Goal: Information Seeking & Learning: Check status

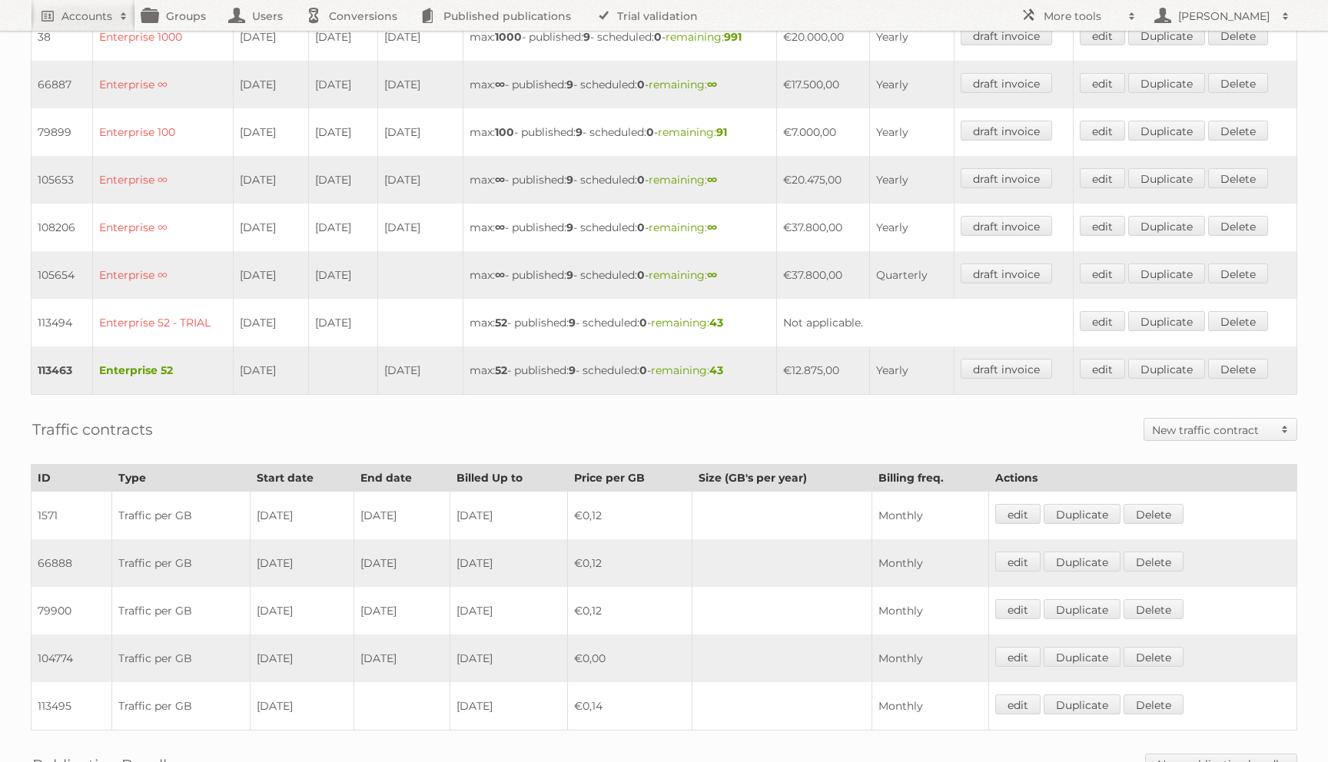
scroll to position [550, 0]
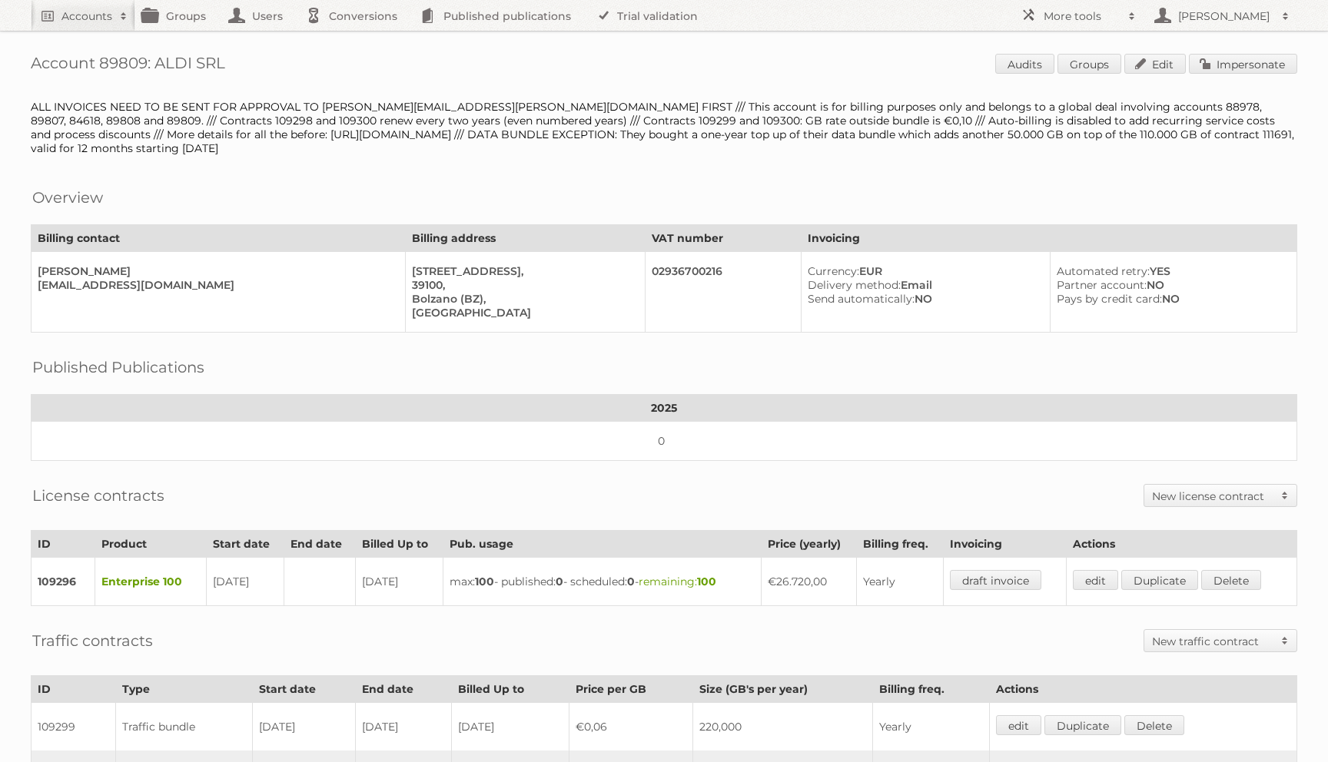
scroll to position [324, 0]
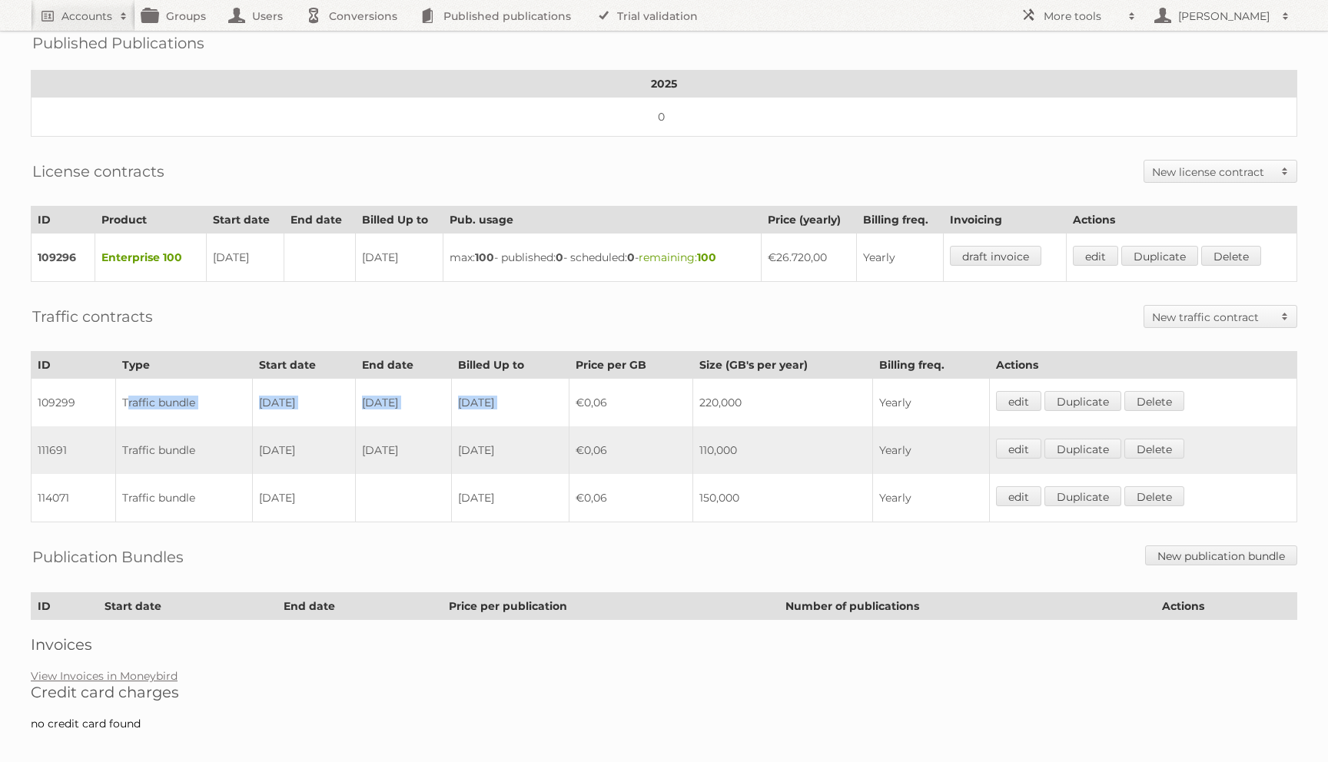
drag, startPoint x: 123, startPoint y: 388, endPoint x: 662, endPoint y: 377, distance: 539.5
click at [662, 379] on tr "109299 Traffic bundle [DATE] [DATE] [DATE] €0,06 220,000 Yearly edit Duplicate …" at bounding box center [665, 403] width 1266 height 48
drag, startPoint x: 775, startPoint y: 393, endPoint x: 618, endPoint y: 396, distance: 157.5
click at [618, 396] on tr "109299 Traffic bundle 01-07-2024 30-06-2025 2025-12-31 €0,06 220,000 Yearly edi…" at bounding box center [665, 403] width 1266 height 48
click at [758, 395] on td "220,000" at bounding box center [783, 403] width 180 height 48
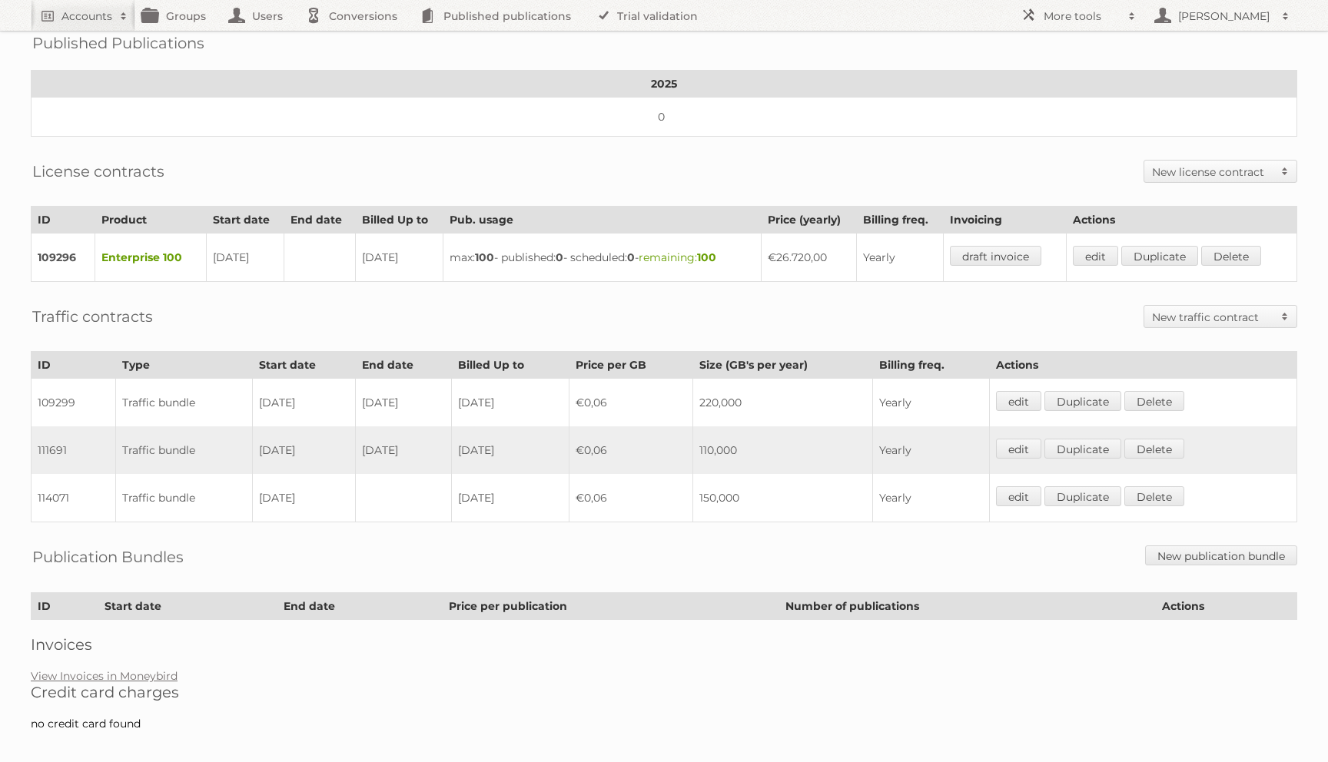
drag, startPoint x: 770, startPoint y: 392, endPoint x: 698, endPoint y: 390, distance: 71.5
click at [698, 390] on tr "109299 Traffic bundle 01-07-2024 30-06-2025 2025-12-31 €0,06 220,000 Yearly edi…" at bounding box center [665, 403] width 1266 height 48
drag, startPoint x: 251, startPoint y: 480, endPoint x: 775, endPoint y: 486, distance: 524.1
click at [775, 486] on tr "114071 Traffic bundle 01-07-2025 2026-06-30 €0,06 150,000 Yearly edit Duplicate…" at bounding box center [665, 498] width 1266 height 48
click at [738, 488] on td "150,000" at bounding box center [783, 498] width 180 height 48
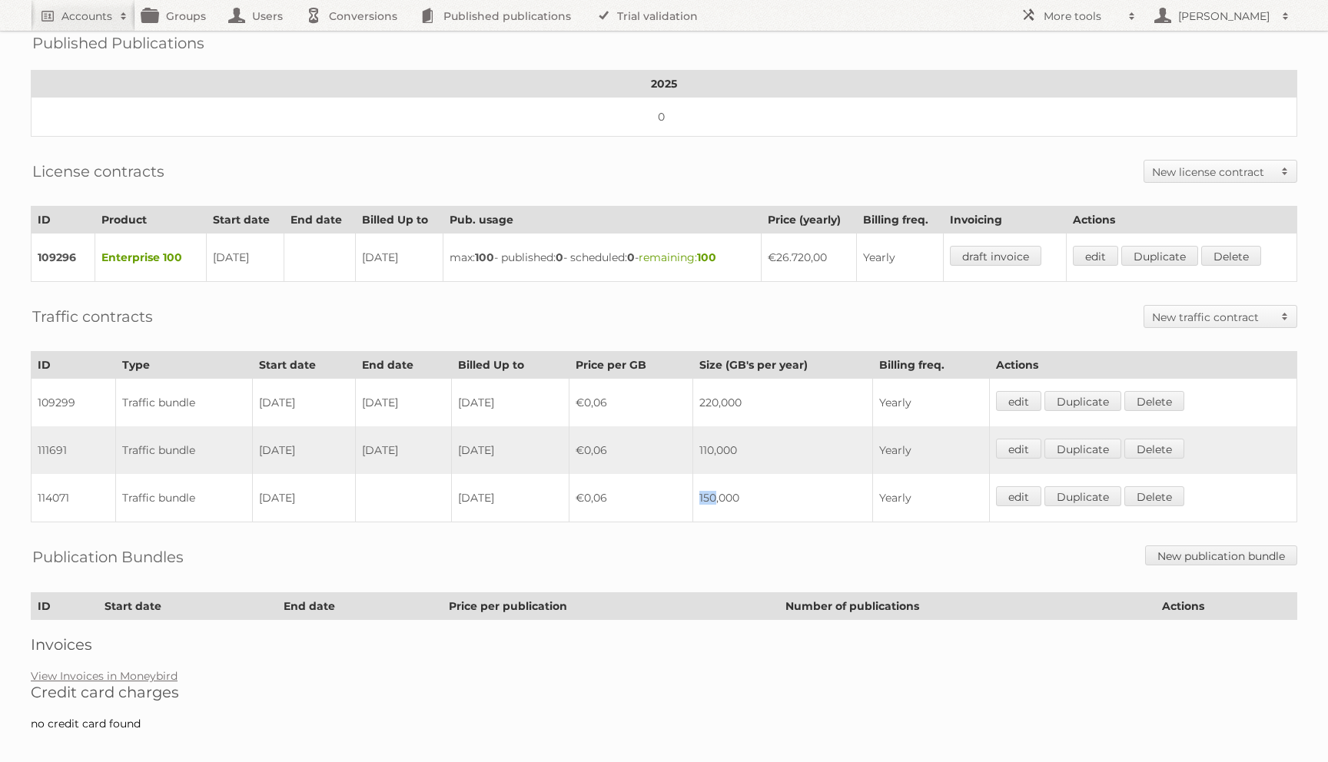
drag, startPoint x: 732, startPoint y: 484, endPoint x: 715, endPoint y: 483, distance: 16.9
click at [715, 483] on td "150,000" at bounding box center [783, 498] width 180 height 48
drag, startPoint x: 756, startPoint y: 392, endPoint x: 611, endPoint y: 391, distance: 145.2
click at [611, 391] on tr "109299 Traffic bundle 01-07-2024 30-06-2025 2025-12-31 €0,06 220,000 Yearly edi…" at bounding box center [665, 403] width 1266 height 48
click at [611, 410] on td "€0,06" at bounding box center [631, 403] width 124 height 48
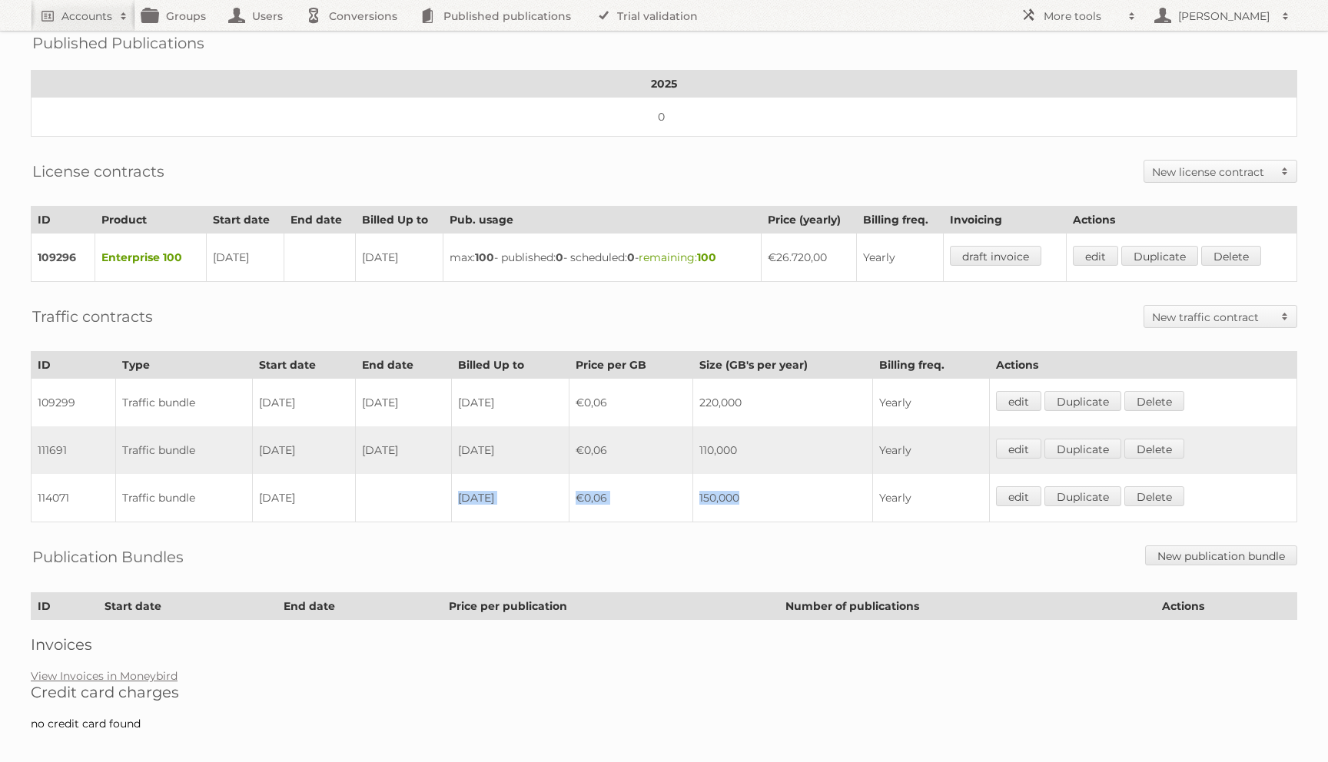
drag, startPoint x: 766, startPoint y: 486, endPoint x: 524, endPoint y: 479, distance: 242.1
click at [524, 479] on tr "114071 Traffic bundle 01-07-2025 2026-06-30 €0,06 150,000 Yearly edit Duplicate…" at bounding box center [665, 498] width 1266 height 48
click at [436, 484] on td at bounding box center [404, 498] width 96 height 48
click at [68, 24] on link "Accounts" at bounding box center [83, 15] width 105 height 31
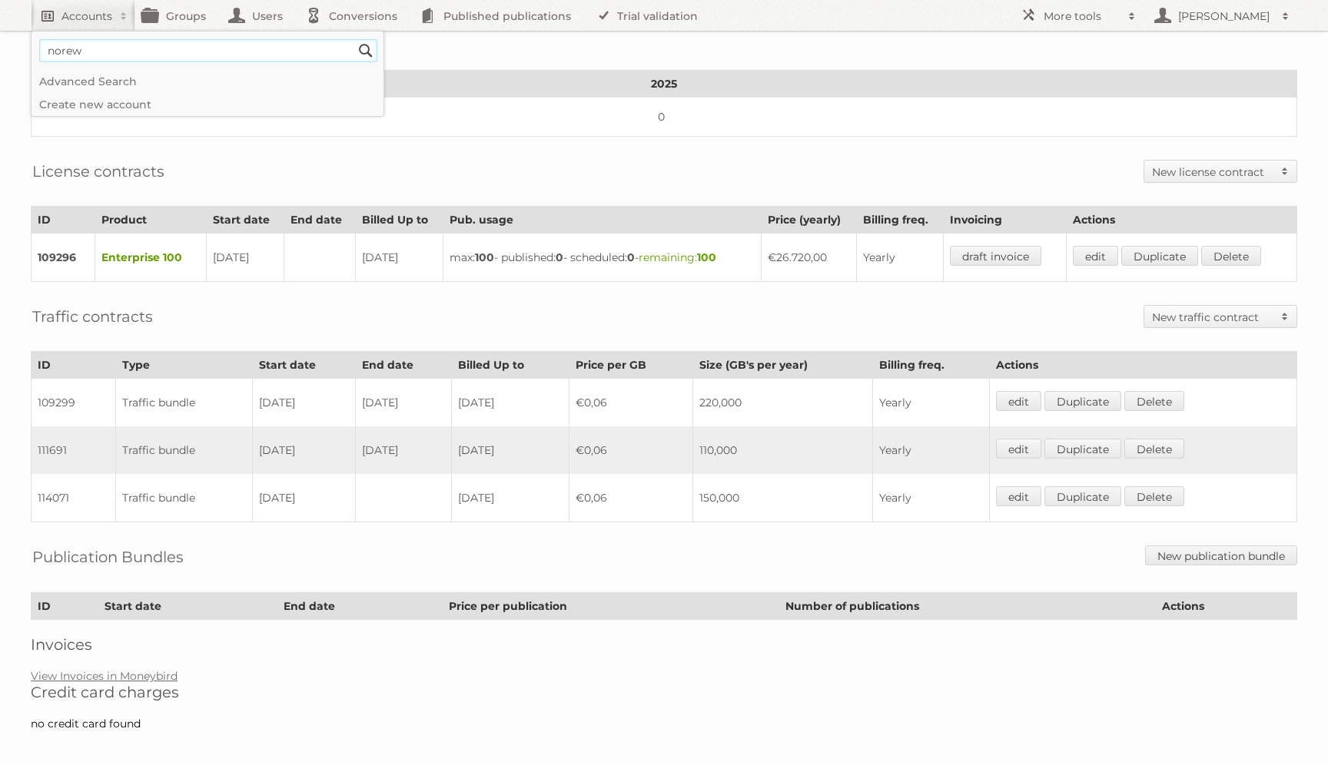
type input"] "norew"
click at [354, 39] on input "Search" at bounding box center [365, 50] width 23 height 23
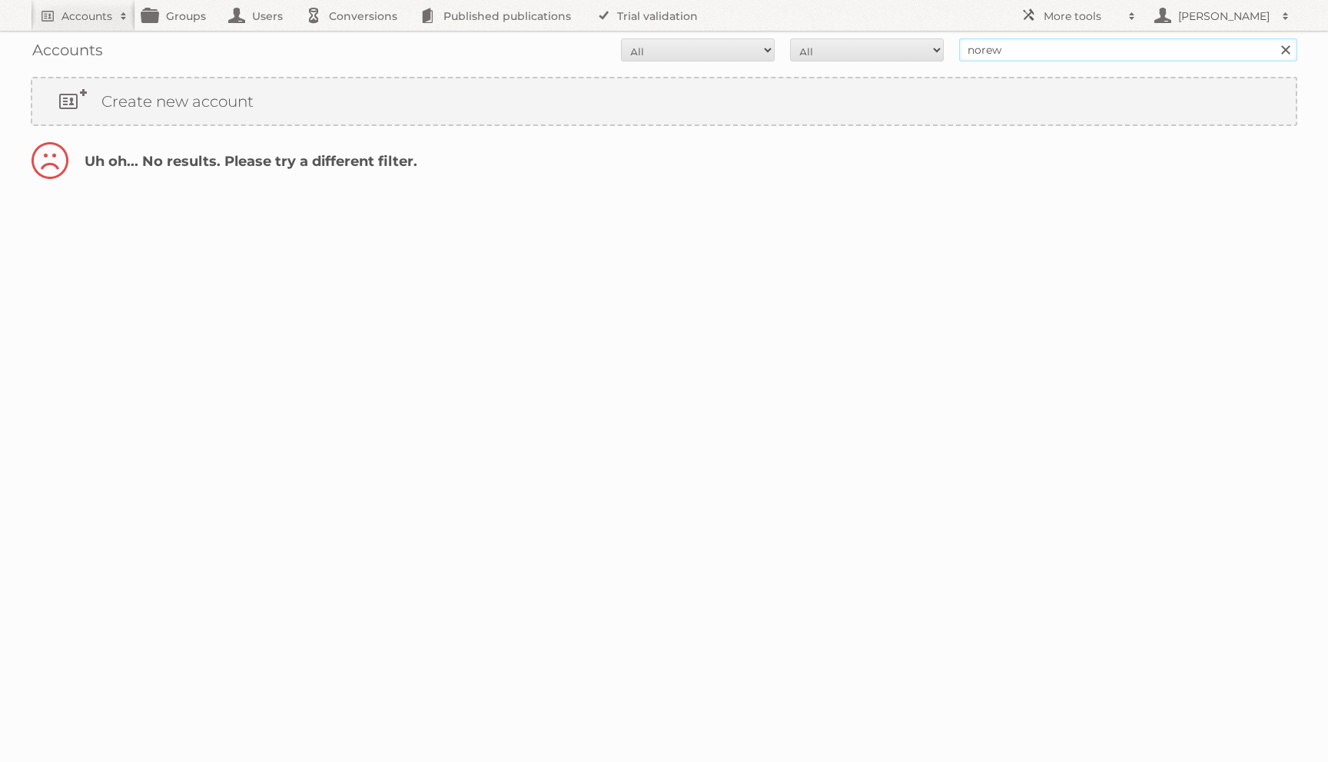
click at [1073, 45] on input "norew" at bounding box center [1128, 49] width 338 height 23
type input "norex"
click at [1273, 38] on input "Search" at bounding box center [1284, 49] width 23 height 23
click at [1025, 55] on input "nowrex" at bounding box center [1128, 49] width 338 height 23
click at [1045, 50] on input "Norwex [GEOGRAPHIC_DATA]" at bounding box center [1128, 49] width 338 height 23
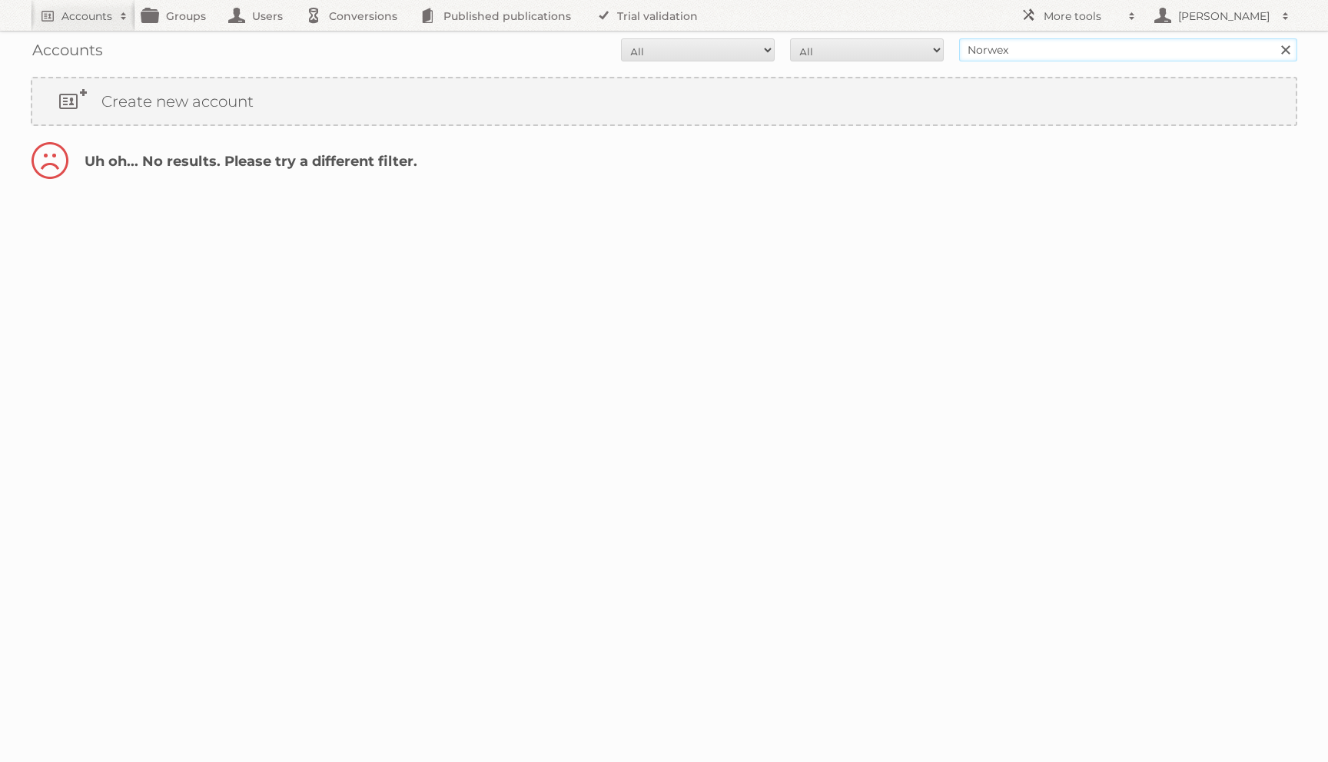
type input "Norwex"
click at [1273, 38] on input "Search" at bounding box center [1284, 49] width 23 height 23
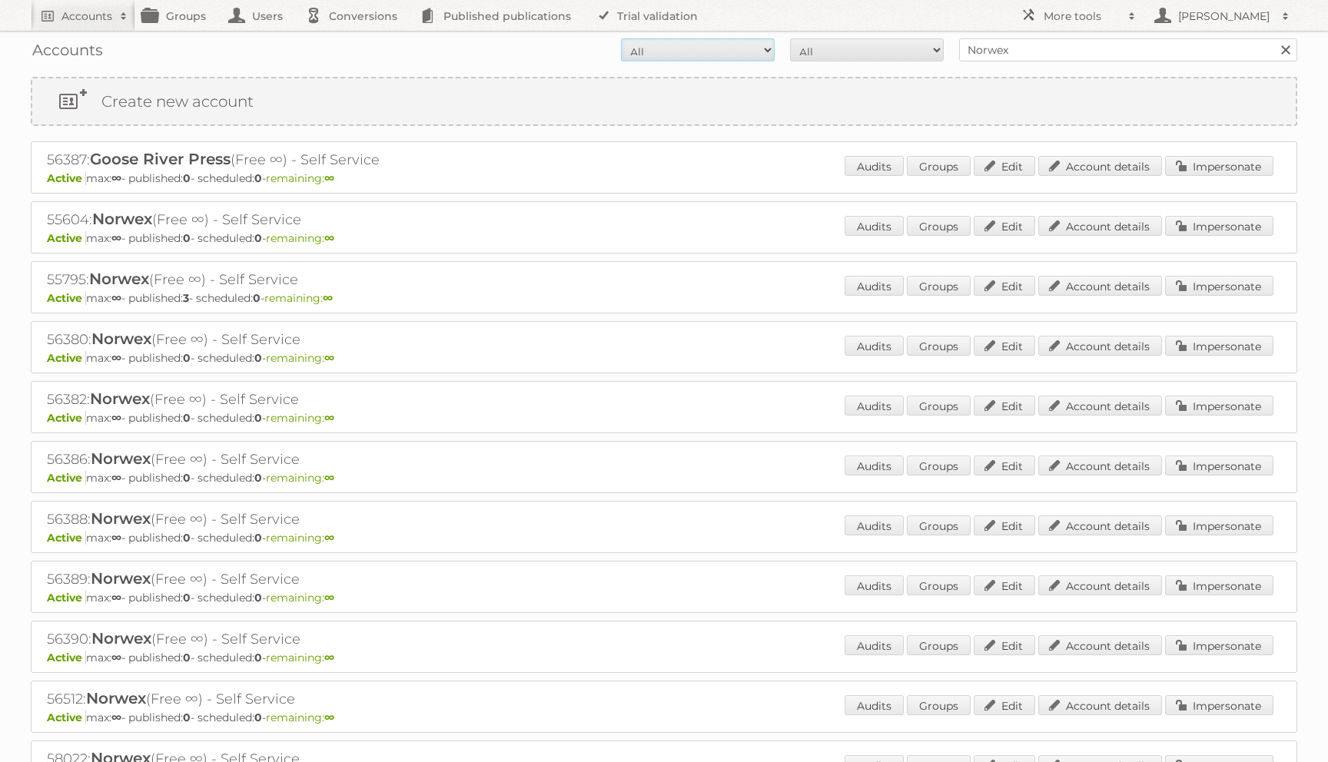
click at [751, 58] on select "All Active Expired Pending" at bounding box center [698, 49] width 154 height 23
select select "active"
click at [812, 41] on select "All Paid Trials Self service" at bounding box center [867, 49] width 154 height 23
click at [838, 48] on select "All Paid Trials Self service" at bounding box center [867, 49] width 154 height 23
select select "paid"
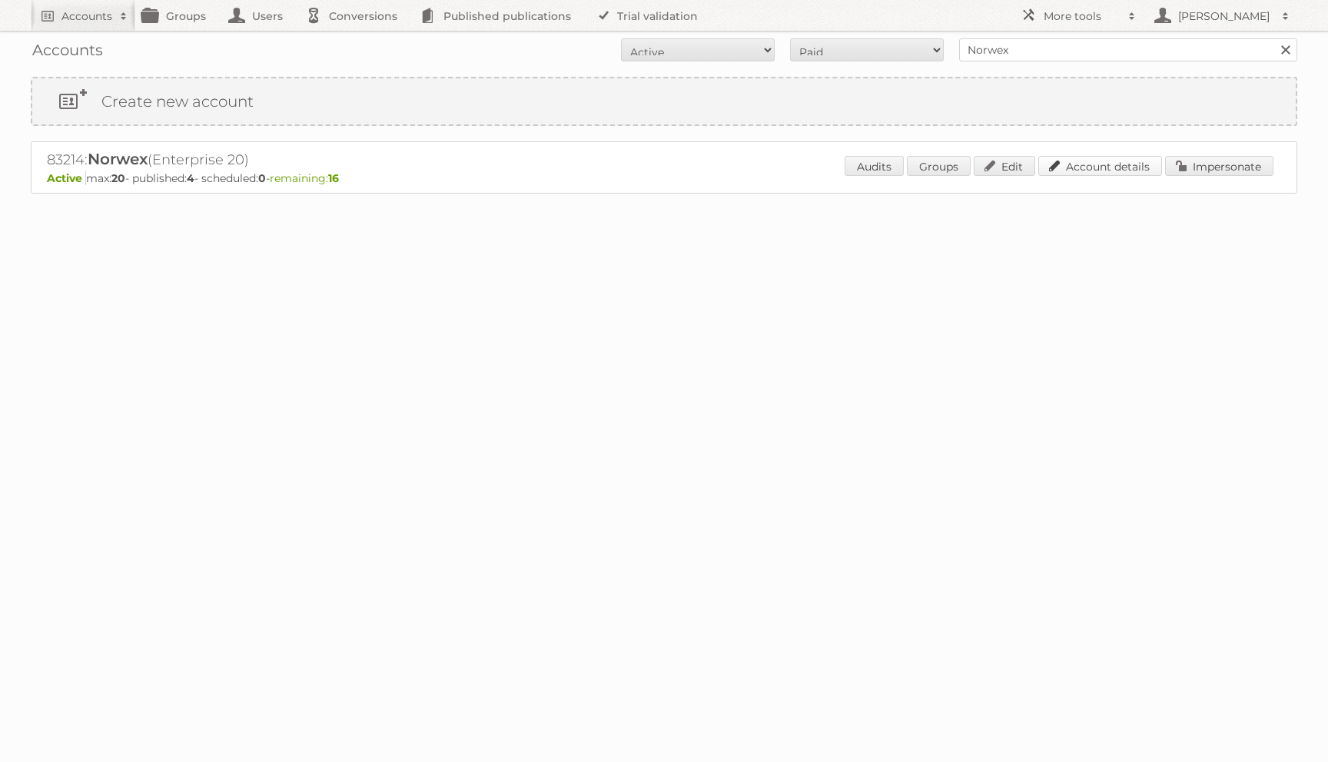
click at [1131, 168] on link "Account details" at bounding box center [1100, 166] width 124 height 20
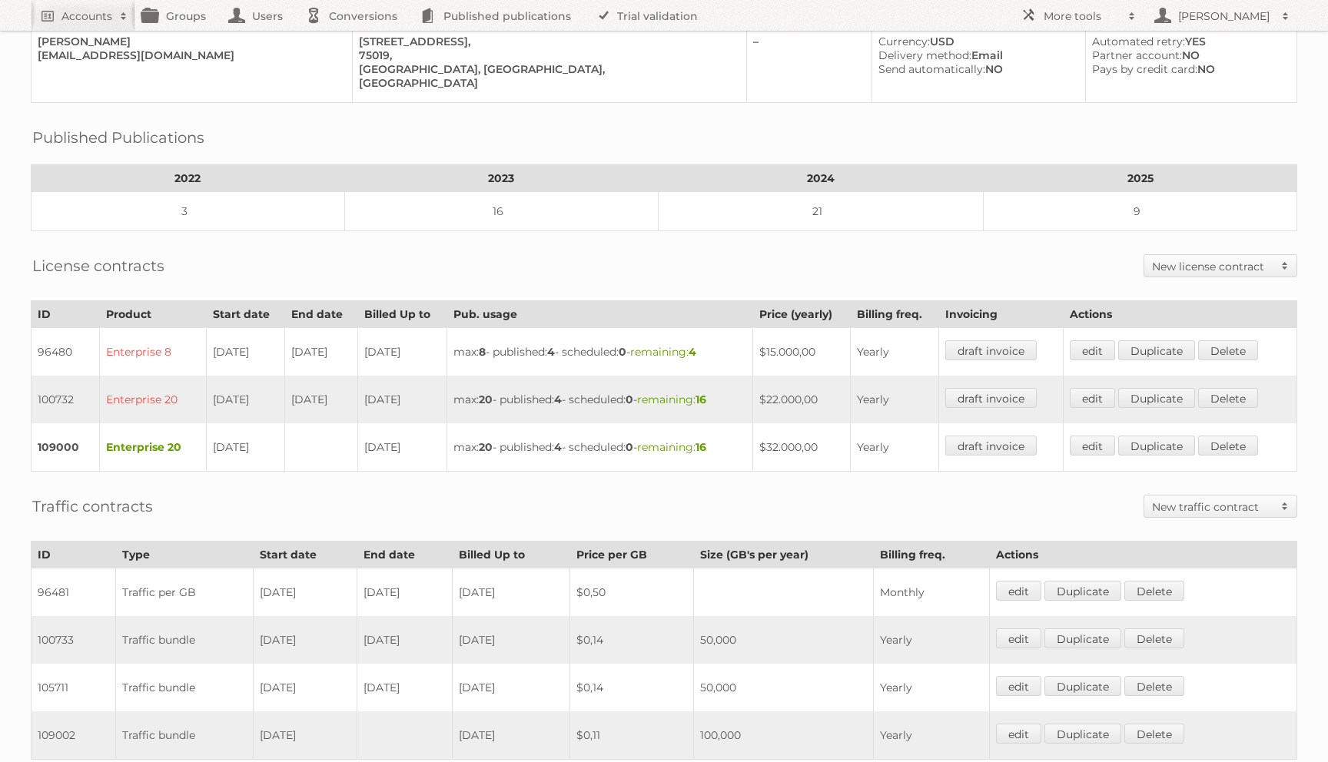
scroll to position [388, 0]
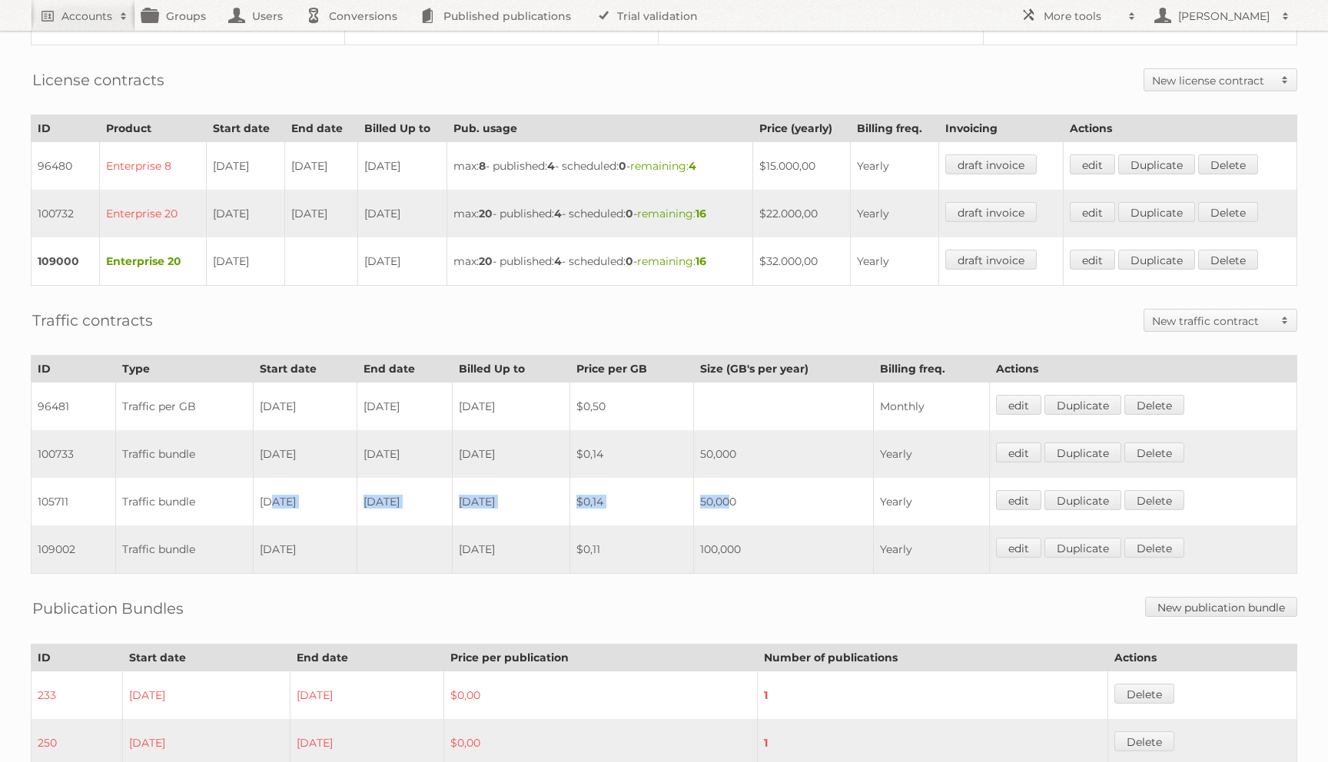
drag, startPoint x: 267, startPoint y: 495, endPoint x: 752, endPoint y: 486, distance: 484.2
click at [752, 486] on tr "105711 Traffic bundle 01-02-2024 29-06-2024 2024-06-29 $0,14 50,000 Yearly edit…" at bounding box center [665, 502] width 1266 height 48
drag, startPoint x: 755, startPoint y: 536, endPoint x: 608, endPoint y: 497, distance: 151.7
click at [608, 497] on tbody "96481 Traffic per GB 30-06-2022 29-06-2023 2023-06-27 $0,50 Monthly edit Duplic…" at bounding box center [665, 478] width 1266 height 191
click at [608, 498] on td "$0,14" at bounding box center [631, 502] width 124 height 48
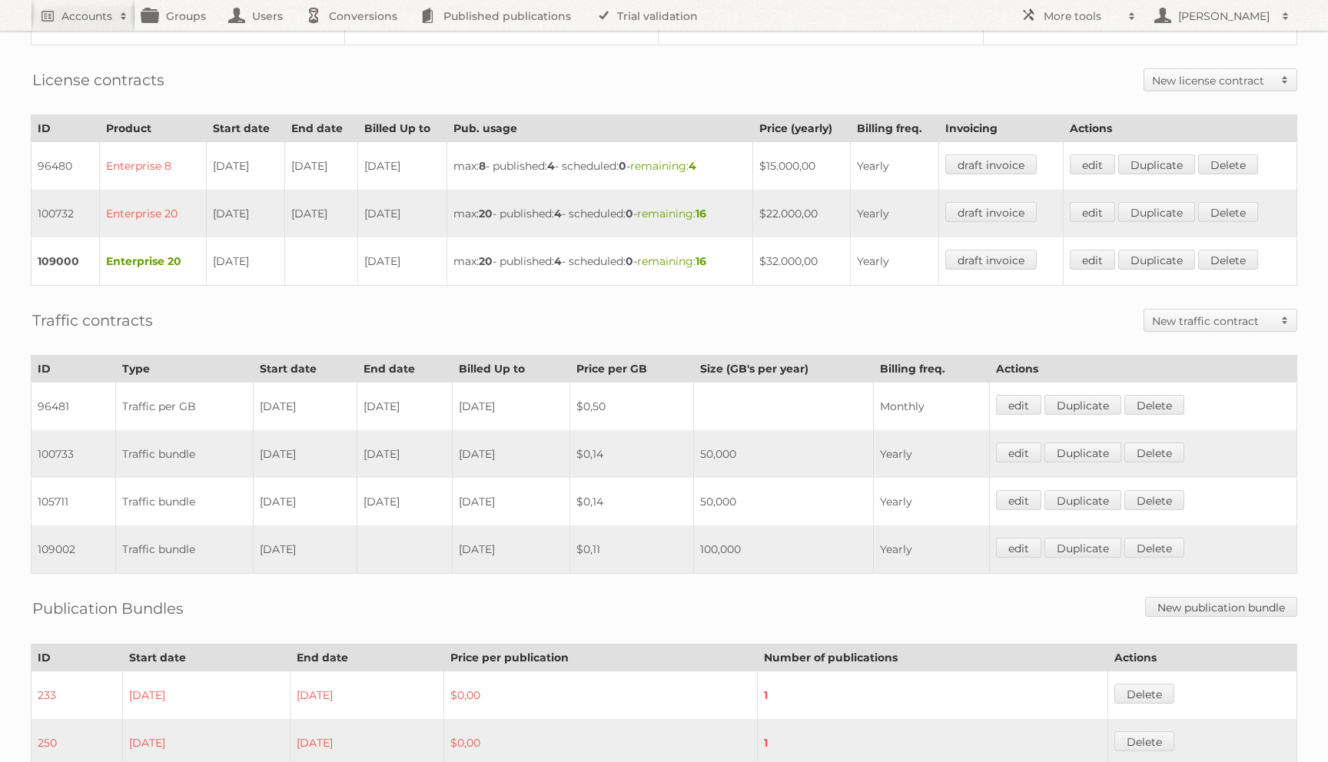
click at [755, 526] on td "100,000" at bounding box center [783, 550] width 180 height 48
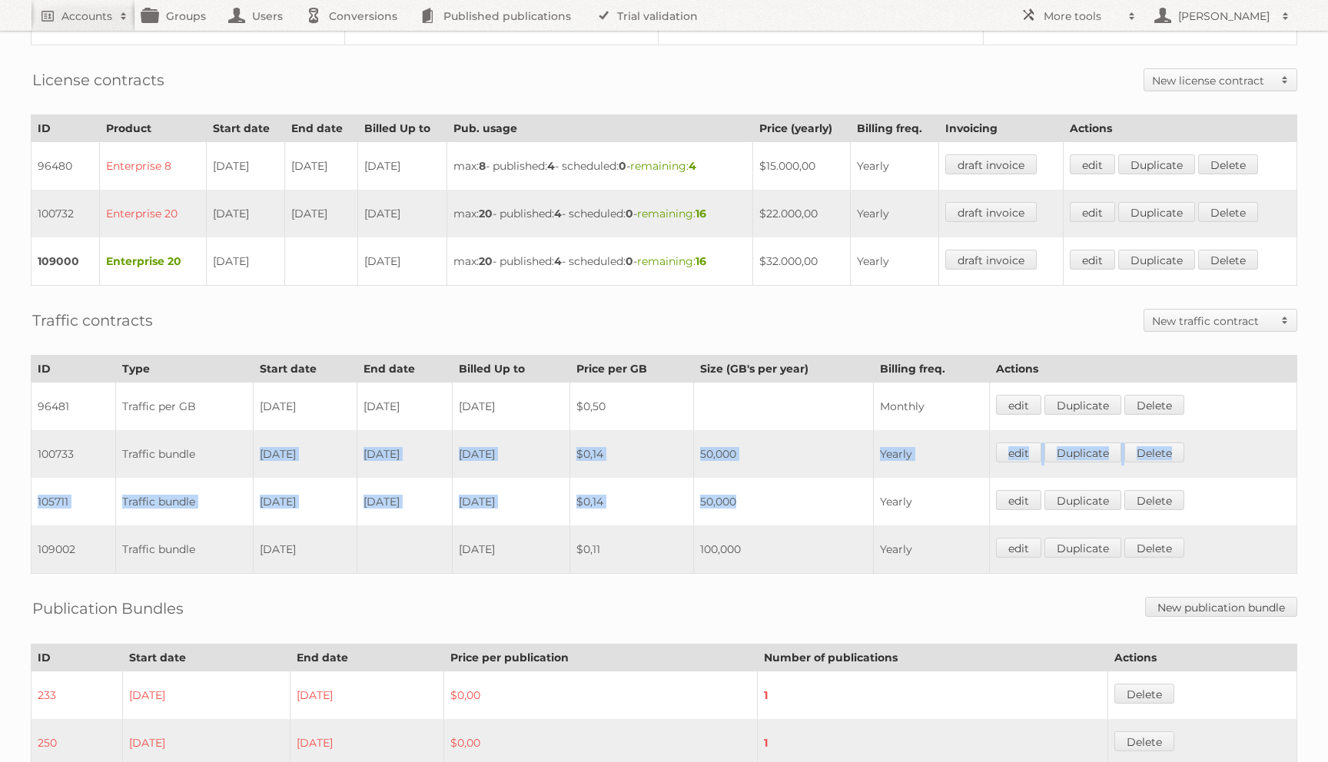
drag, startPoint x: 769, startPoint y: 491, endPoint x: 152, endPoint y: 458, distance: 617.9
click at [152, 458] on tbody "96481 Traffic per GB 30-06-2022 29-06-2023 2023-06-27 $0,50 Monthly edit Duplic…" at bounding box center [665, 478] width 1266 height 191
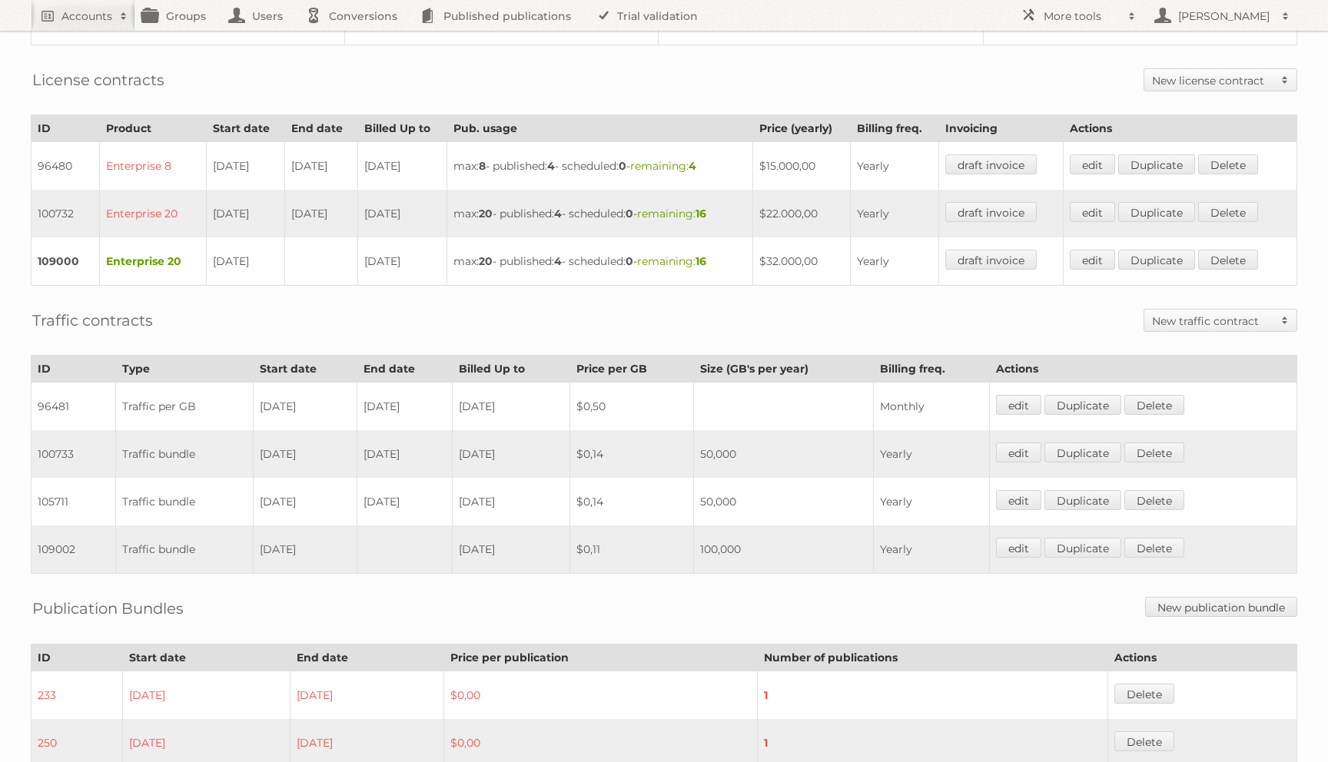
click at [553, 453] on td "2024-06-29" at bounding box center [511, 454] width 118 height 48
drag, startPoint x: 836, startPoint y: 353, endPoint x: 710, endPoint y: 354, distance: 126.0
click at [710, 356] on tr "ID Type Start date End date Billed Up to Price per GB Size (GB's per year) Bill…" at bounding box center [665, 369] width 1266 height 27
click at [823, 357] on th "Size (GB's per year)" at bounding box center [783, 369] width 180 height 27
drag, startPoint x: 766, startPoint y: 488, endPoint x: 588, endPoint y: 503, distance: 178.9
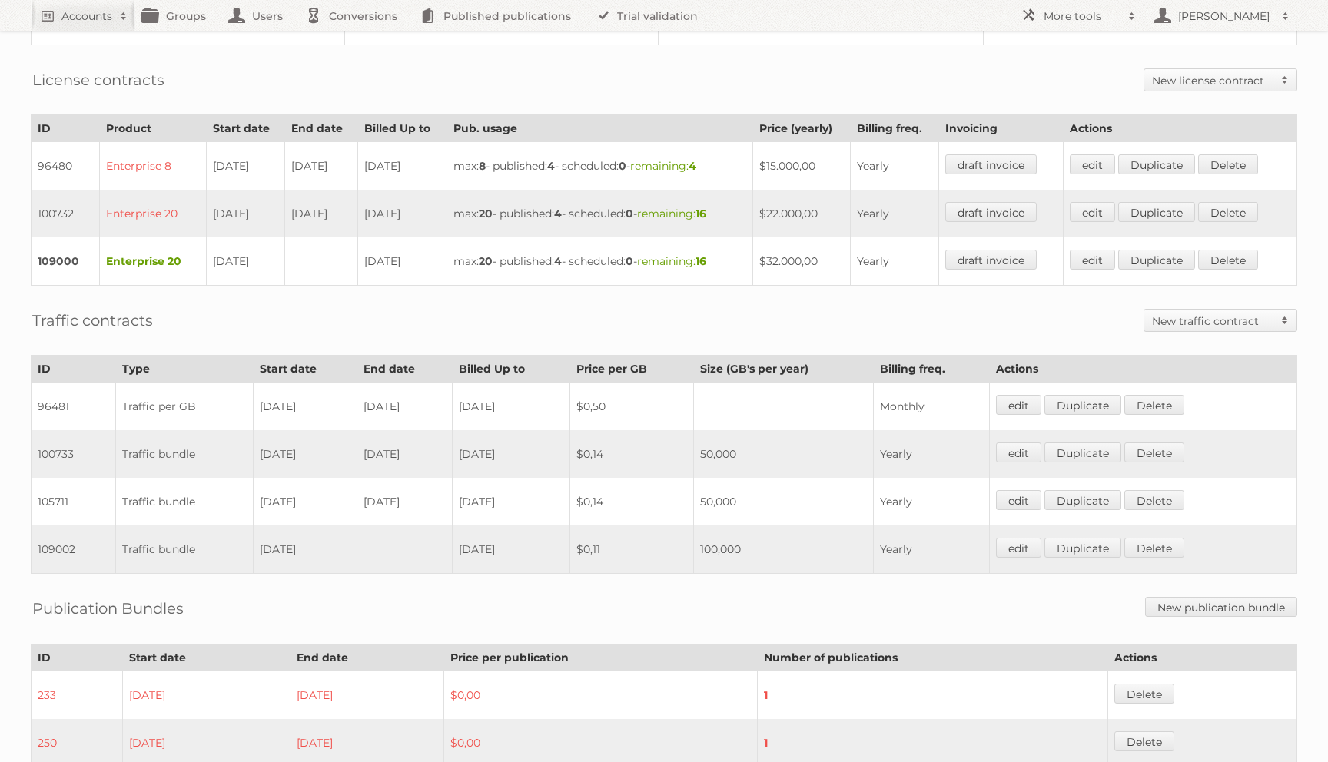
click at [588, 503] on tr "105711 Traffic bundle 01-02-2024 29-06-2024 2024-06-29 $0,14 50,000 Yearly edit…" at bounding box center [665, 502] width 1266 height 48
drag, startPoint x: 444, startPoint y: 493, endPoint x: 280, endPoint y: 489, distance: 164.5
click at [280, 489] on tr "105711 Traffic bundle 01-02-2024 29-06-2024 2024-06-29 $0,14 50,000 Yearly edit…" at bounding box center [665, 502] width 1266 height 48
click at [443, 513] on td "29-06-2024" at bounding box center [404, 502] width 95 height 48
drag, startPoint x: 246, startPoint y: 440, endPoint x: 536, endPoint y: 497, distance: 296.0
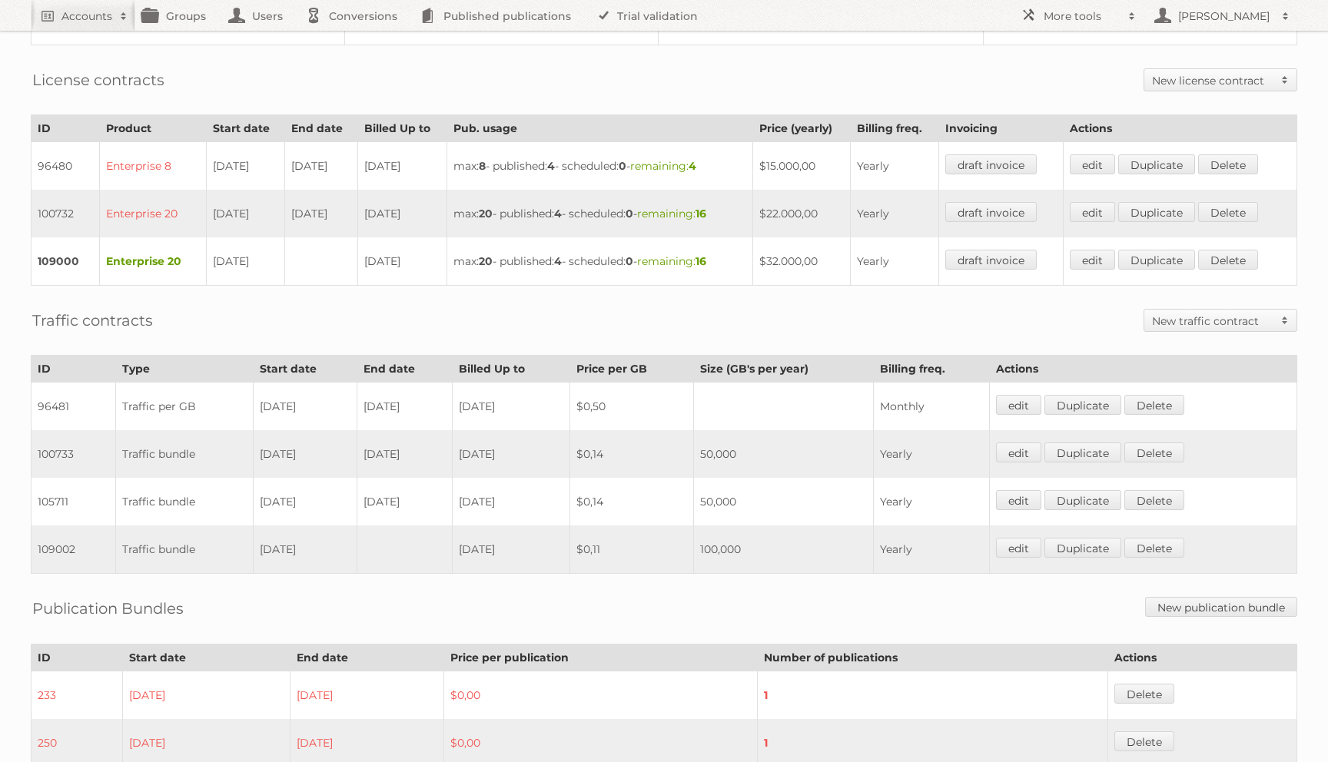
click at [536, 497] on tbody "96481 Traffic per GB 30-06-2022 29-06-2023 2023-06-27 $0,50 Monthly edit Duplic…" at bounding box center [665, 478] width 1266 height 191
click at [556, 488] on td "2024-06-29" at bounding box center [511, 502] width 118 height 48
drag, startPoint x: 556, startPoint y: 488, endPoint x: 293, endPoint y: 482, distance: 262.9
click at [293, 482] on tr "105711 Traffic bundle 01-02-2024 29-06-2024 2024-06-29 $0,14 50,000 Yearly edit…" at bounding box center [665, 502] width 1266 height 48
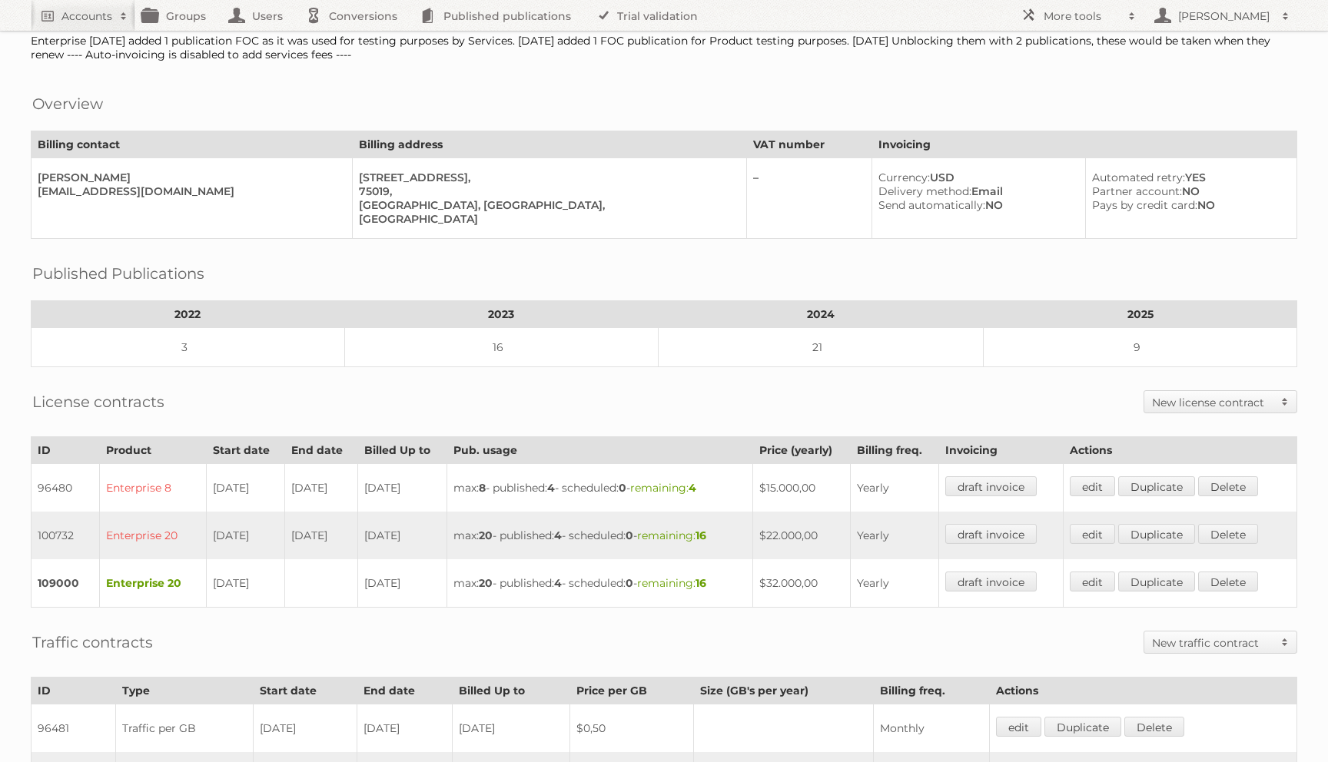
scroll to position [572, 0]
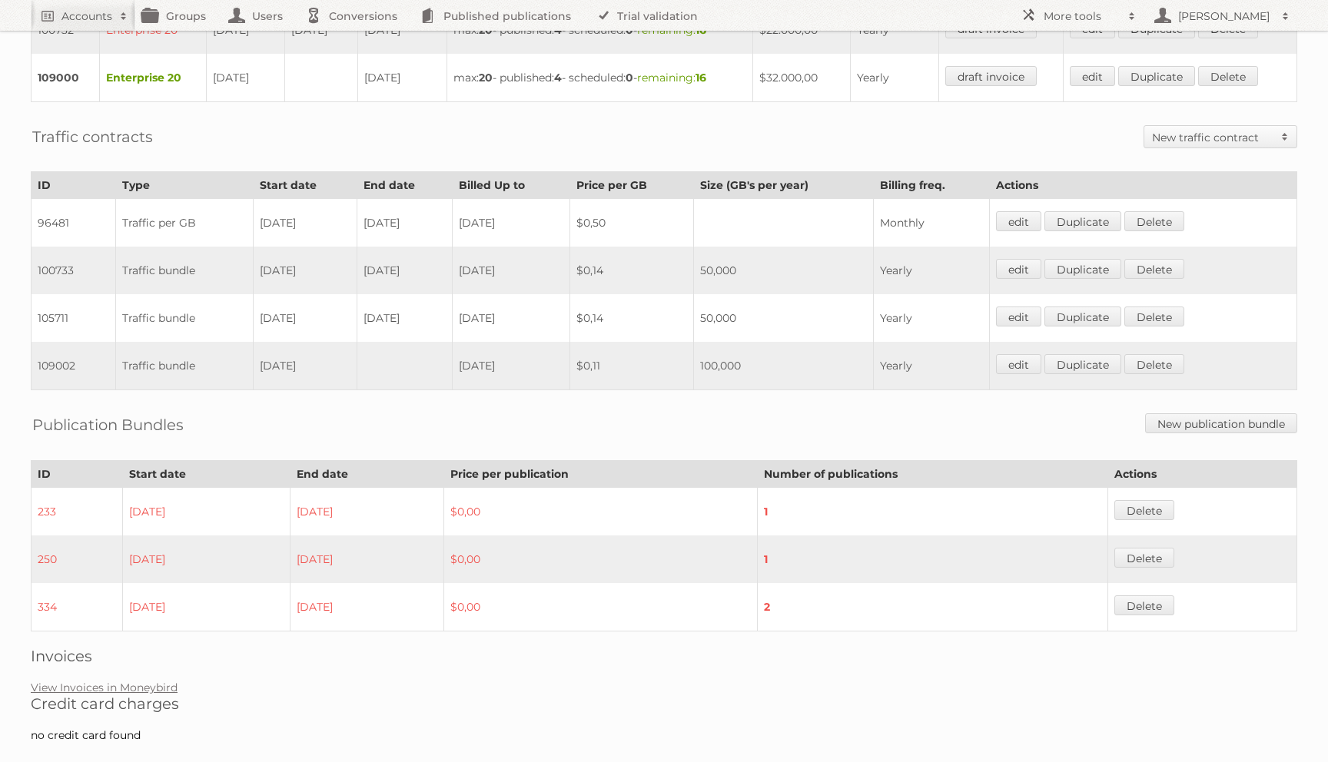
click at [363, 130] on div "Traffic contracts New traffic contract Traffic bundle Traffic per GB" at bounding box center [664, 137] width 1266 height 38
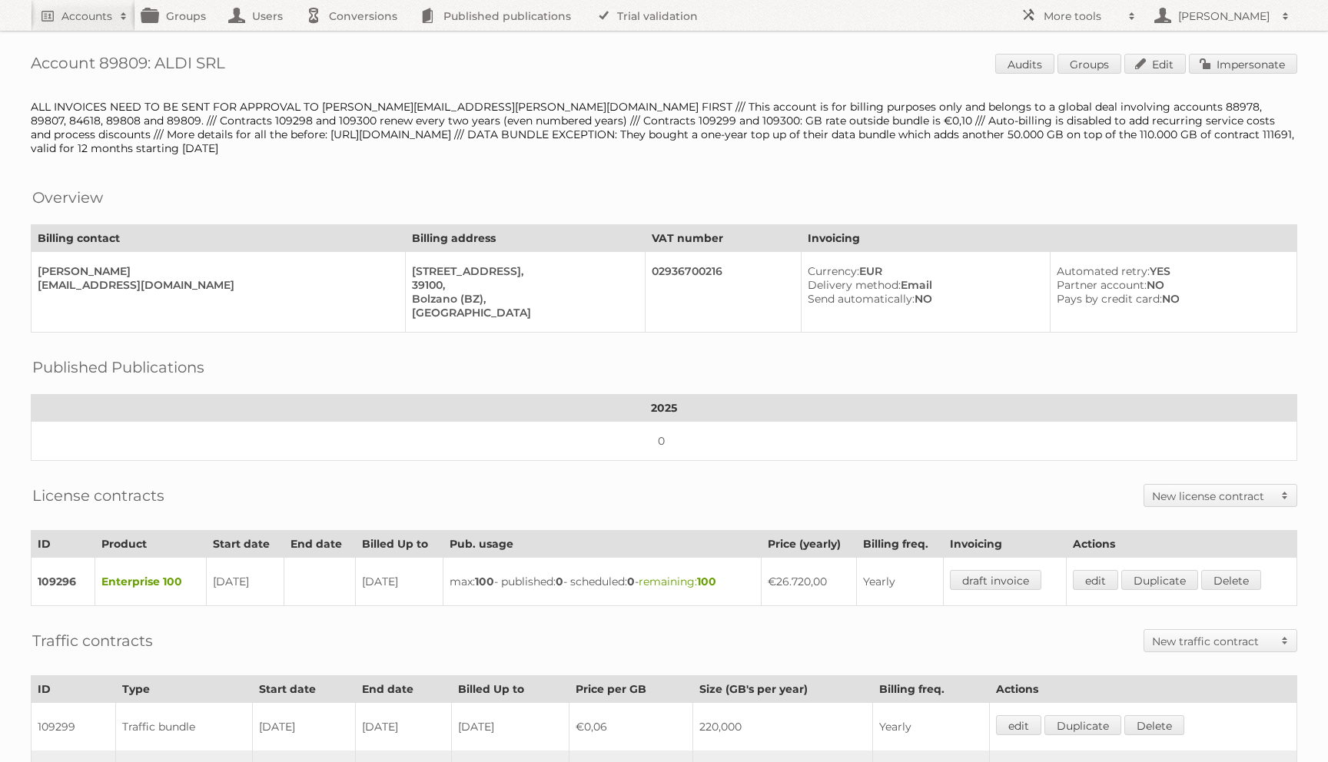
scroll to position [324, 0]
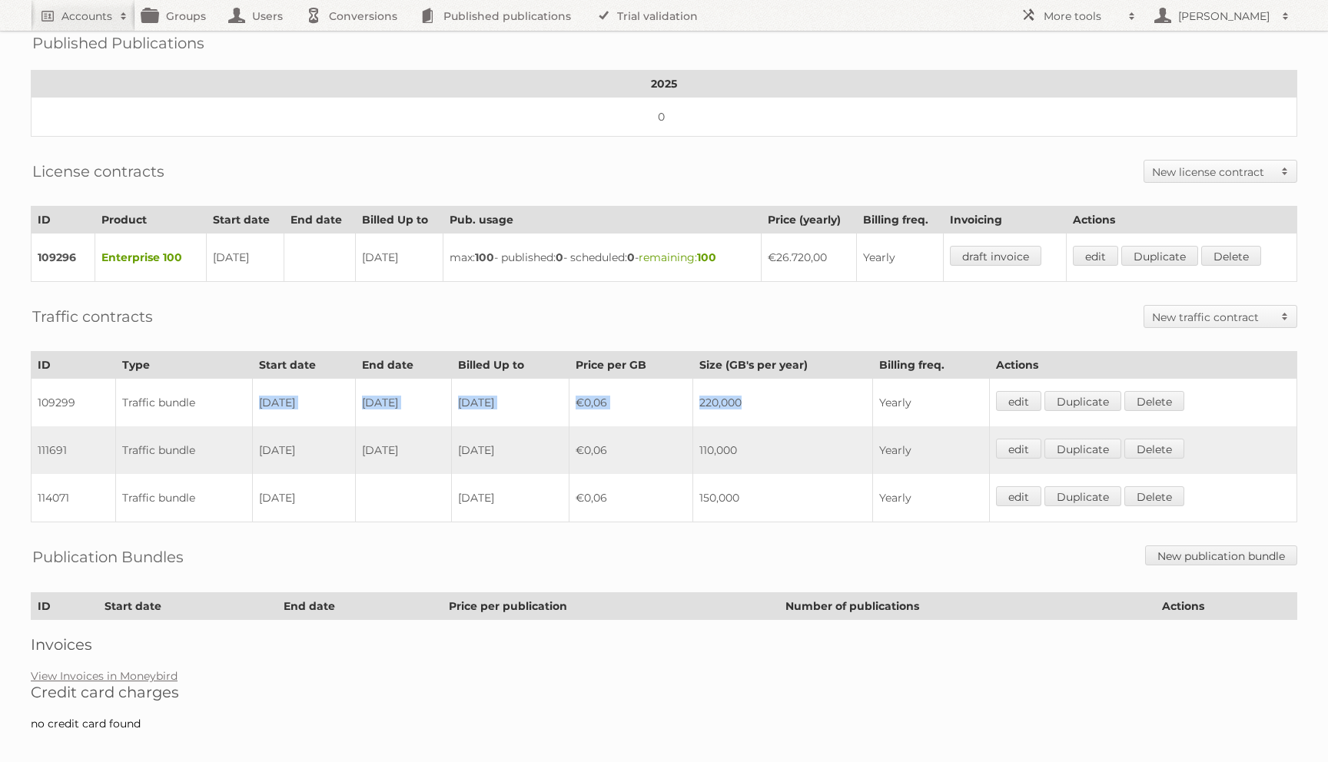
drag, startPoint x: 256, startPoint y: 389, endPoint x: 787, endPoint y: 393, distance: 531.0
click at [787, 393] on tr "109299 Traffic bundle [DATE] [DATE] [DATE] €0,06 220,000 Yearly edit Duplicate …" at bounding box center [665, 403] width 1266 height 48
